Goal: Navigation & Orientation: Find specific page/section

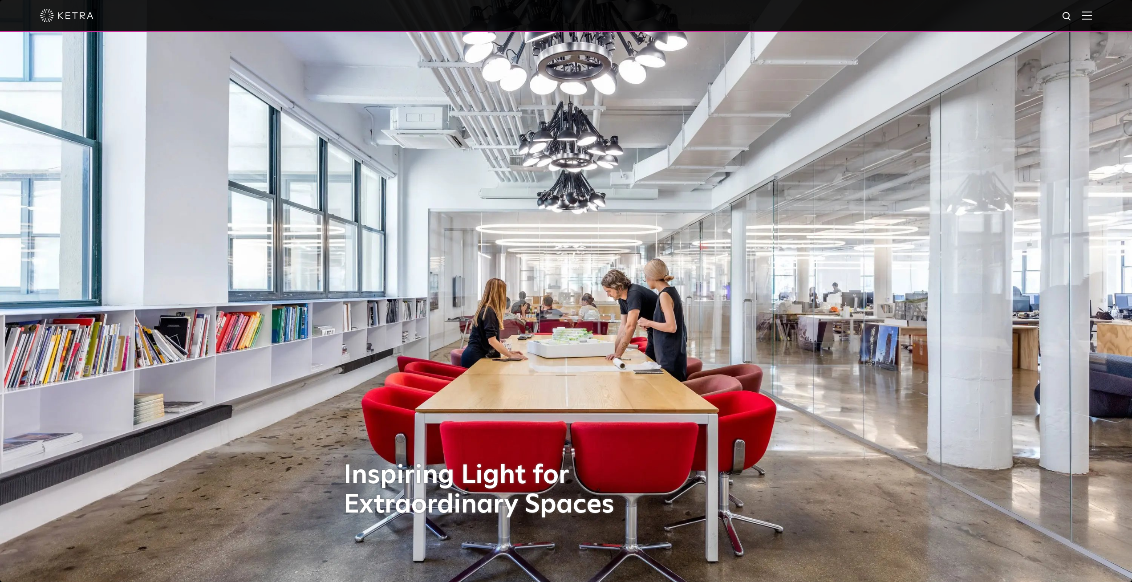
click at [71, 13] on img at bounding box center [66, 15] width 53 height 13
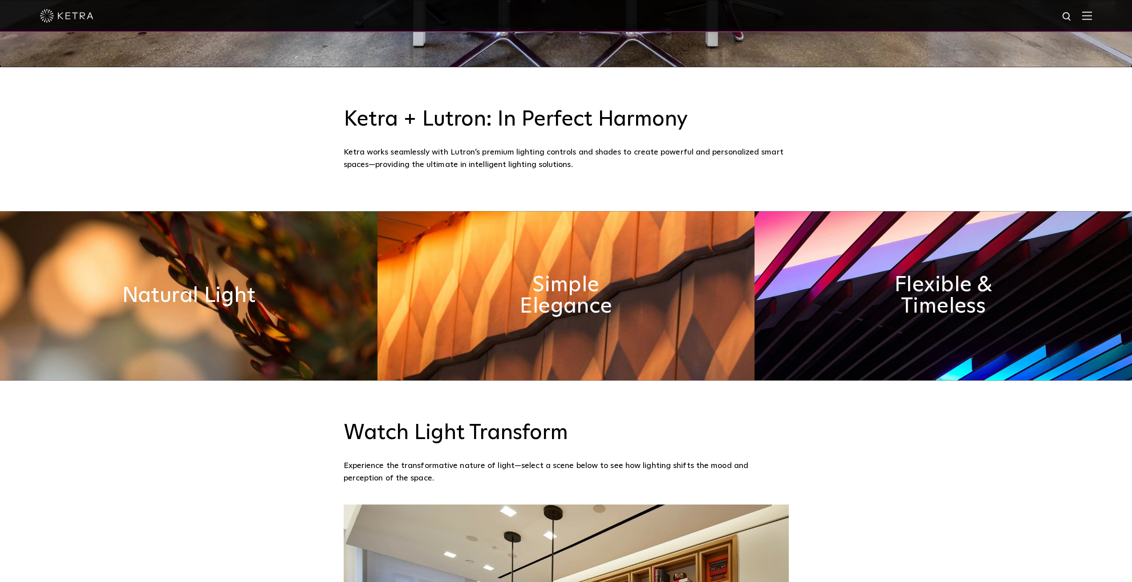
scroll to position [513, 0]
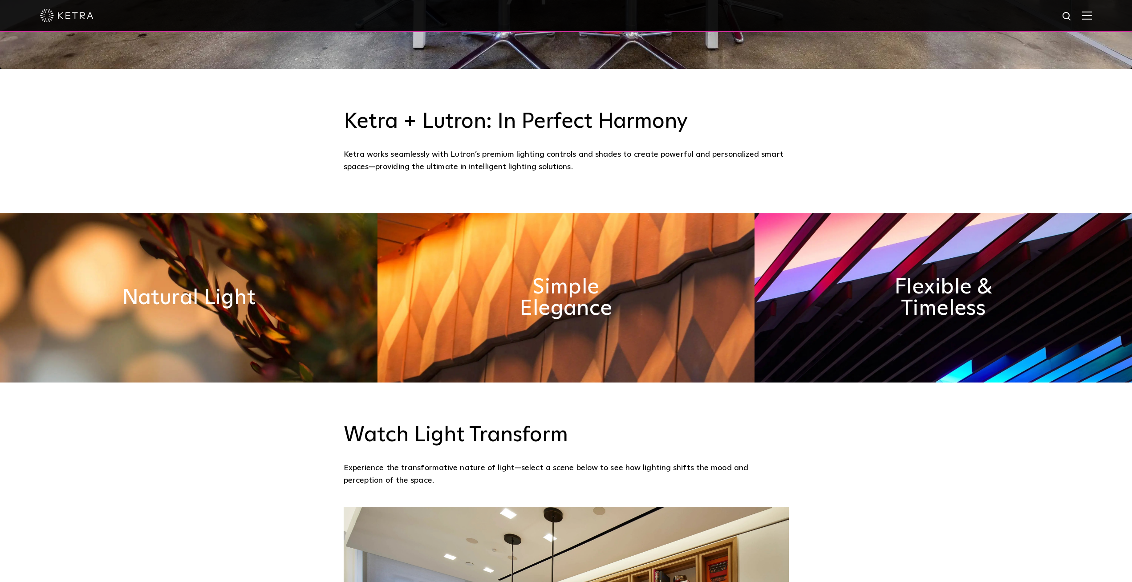
click at [1092, 15] on img at bounding box center [1087, 15] width 10 height 8
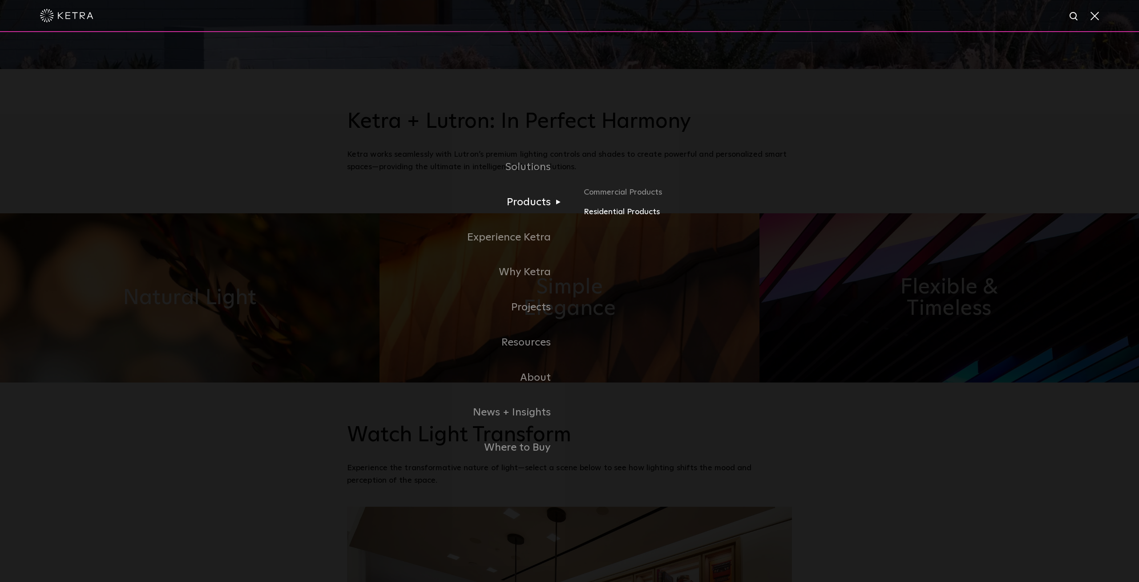
click at [590, 212] on link "Residential Products" at bounding box center [688, 212] width 208 height 13
